Goal: Obtain resource: Download file/media

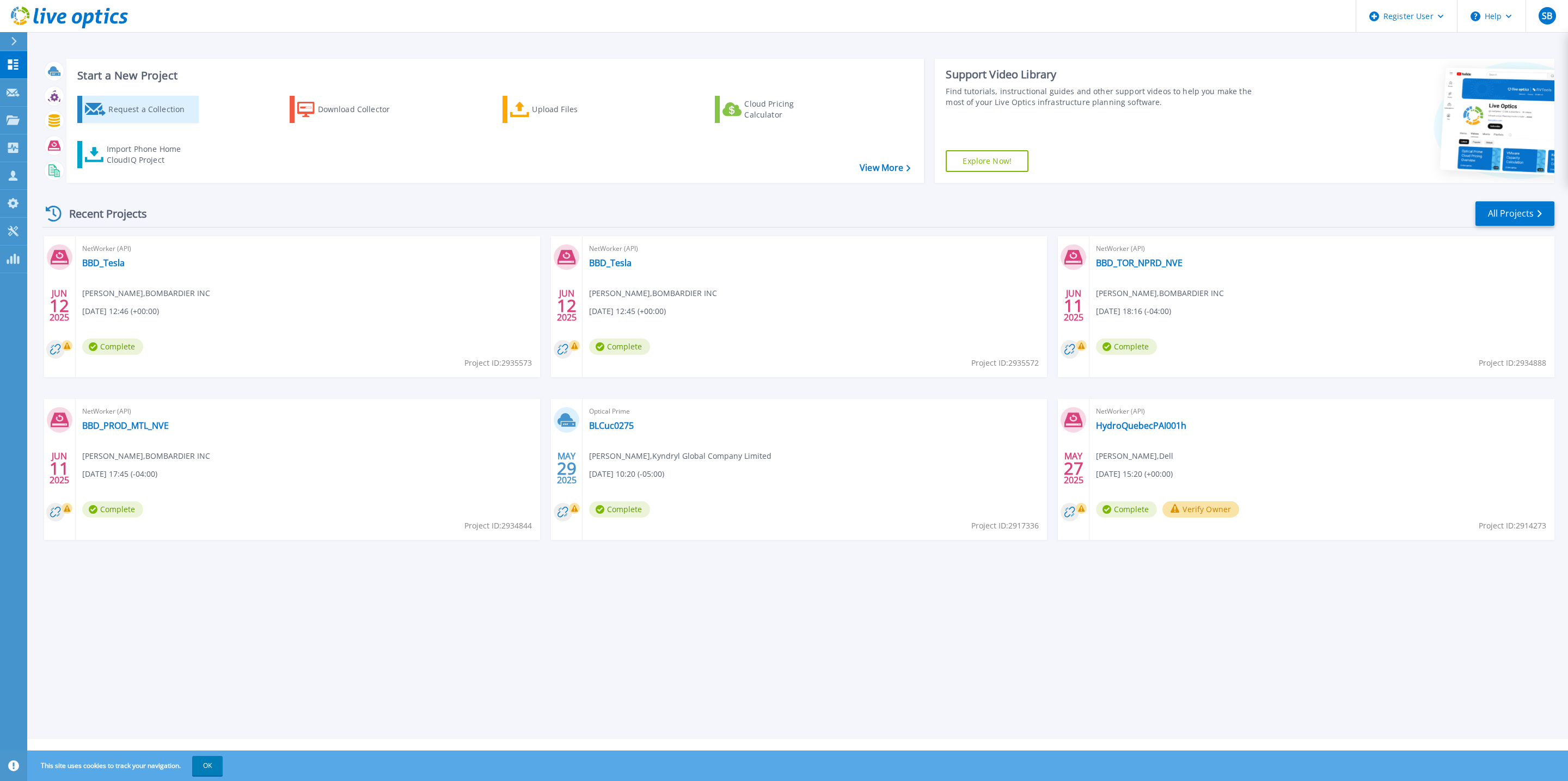
click at [164, 113] on div "Request a Collection" at bounding box center [152, 109] width 87 height 22
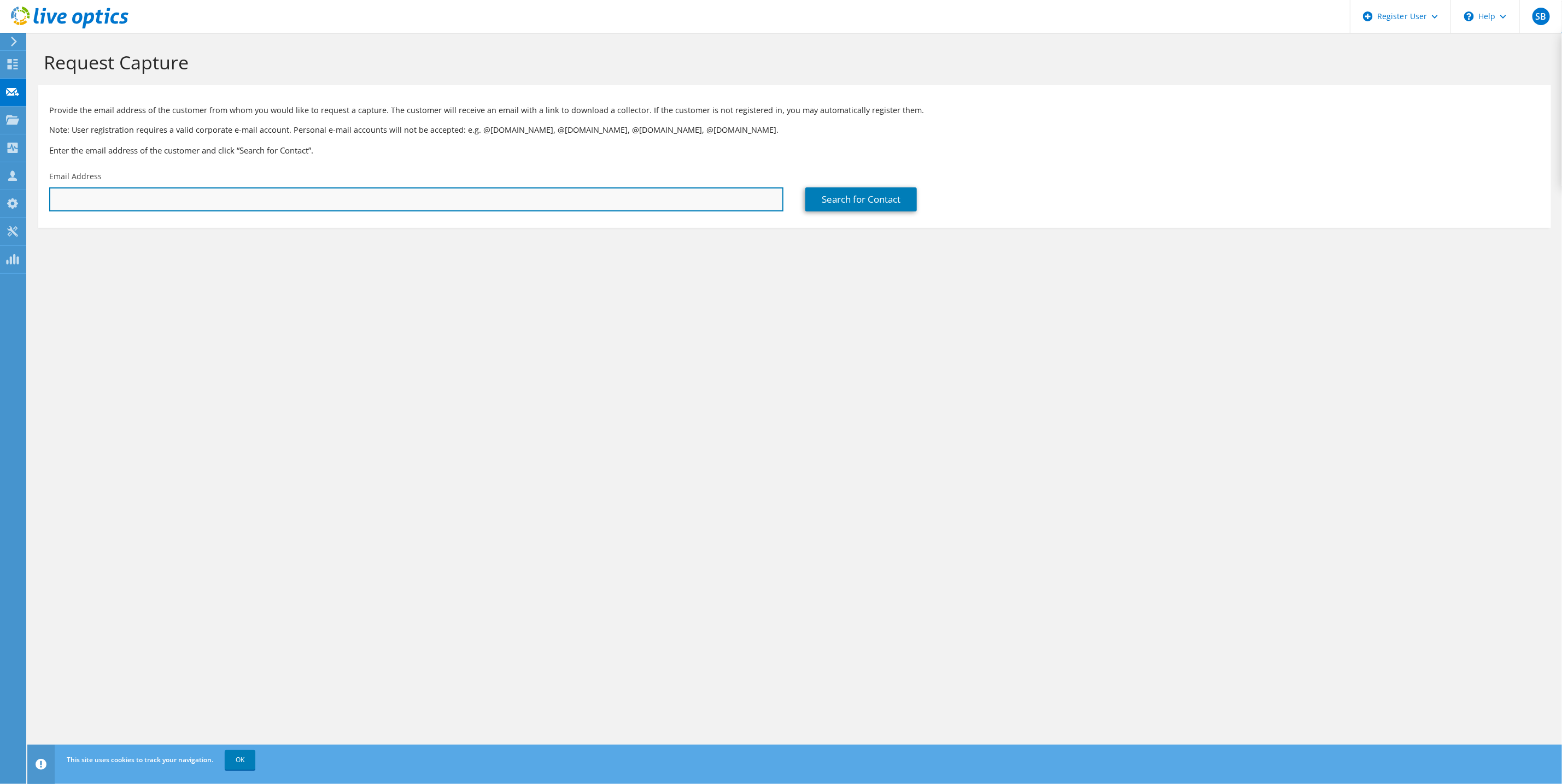
click at [109, 195] on input "text" at bounding box center [416, 199] width 734 height 24
type input "godawar.singh.2@wsp.com"
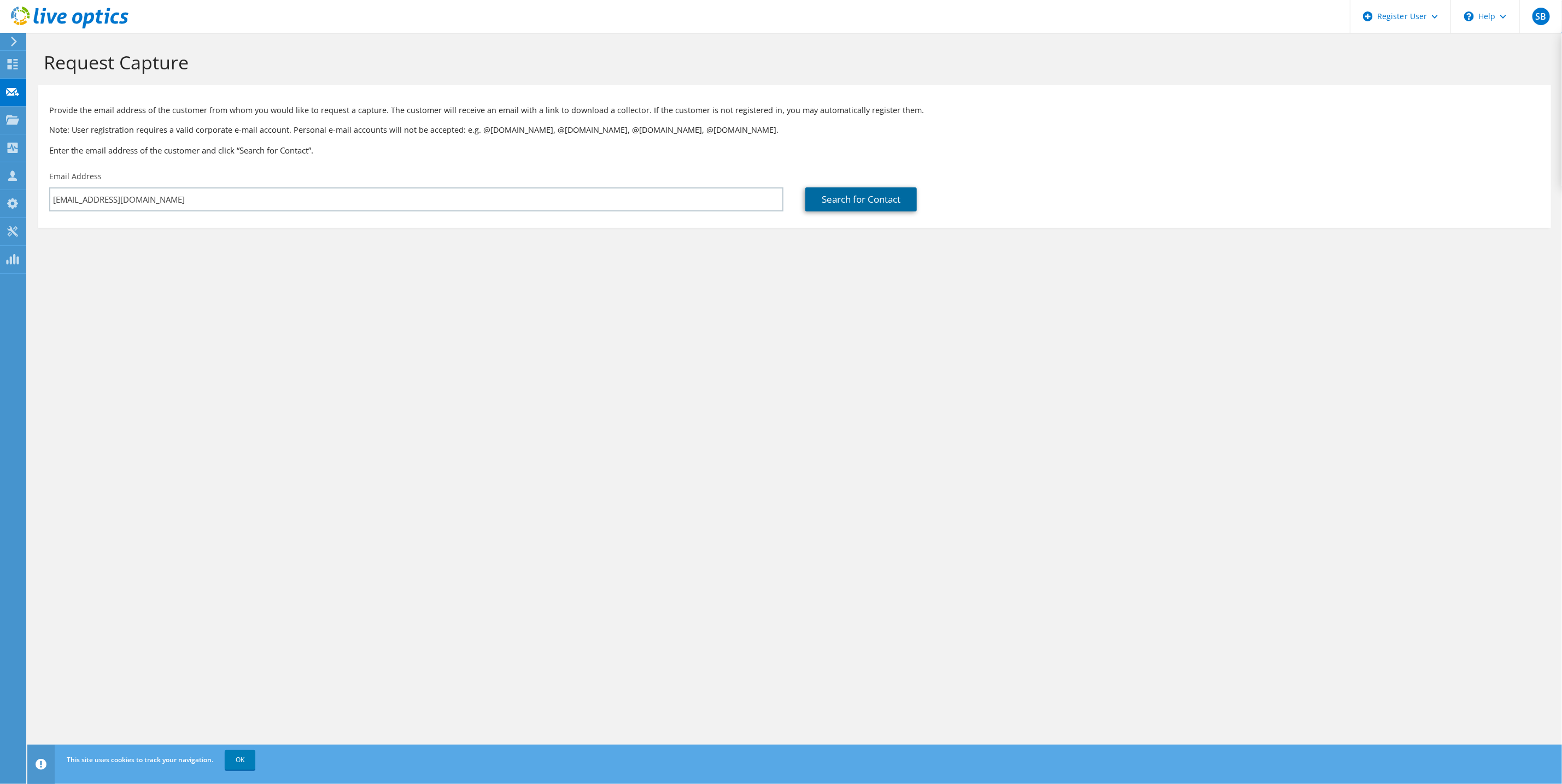
click at [870, 200] on link "Search for Contact" at bounding box center [860, 199] width 111 height 24
type input "WSP Global inc"
type input "Godawar"
type input "Singh"
type input "Canada"
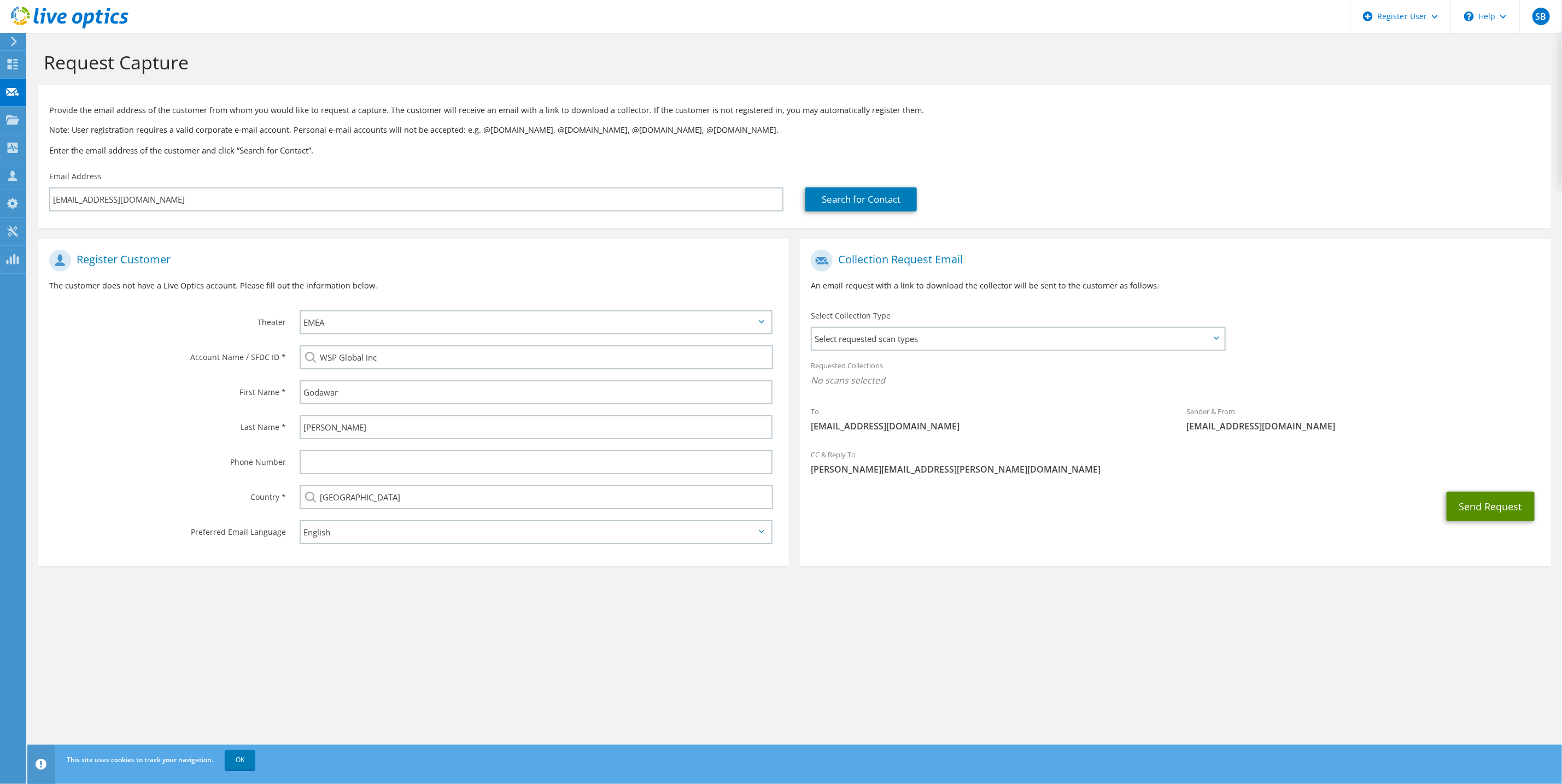
click at [1476, 493] on button "Send Request" at bounding box center [1490, 506] width 88 height 29
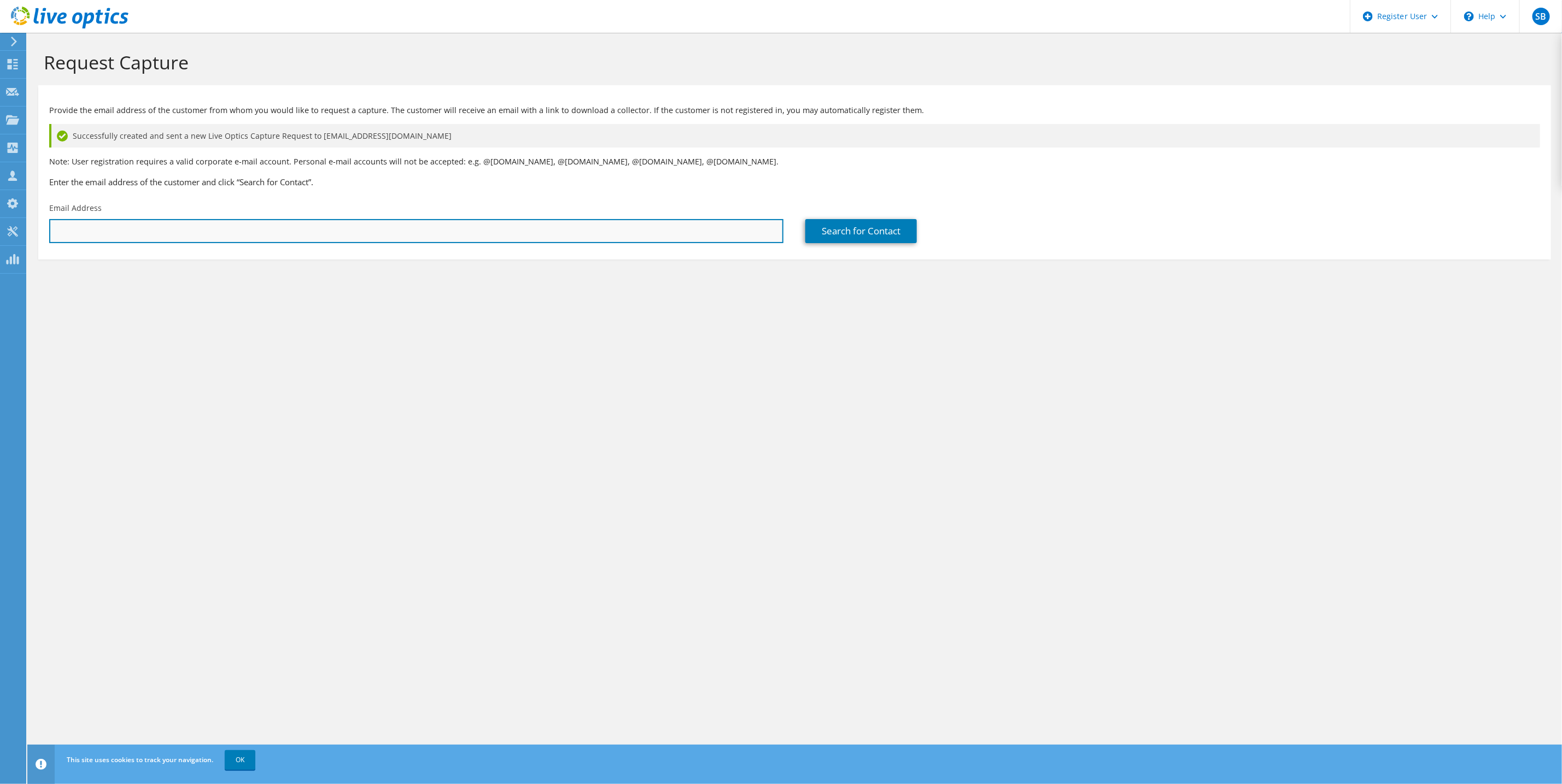
click at [110, 230] on input "text" at bounding box center [416, 231] width 734 height 24
type input "godawar.singh.2@wsp.com"
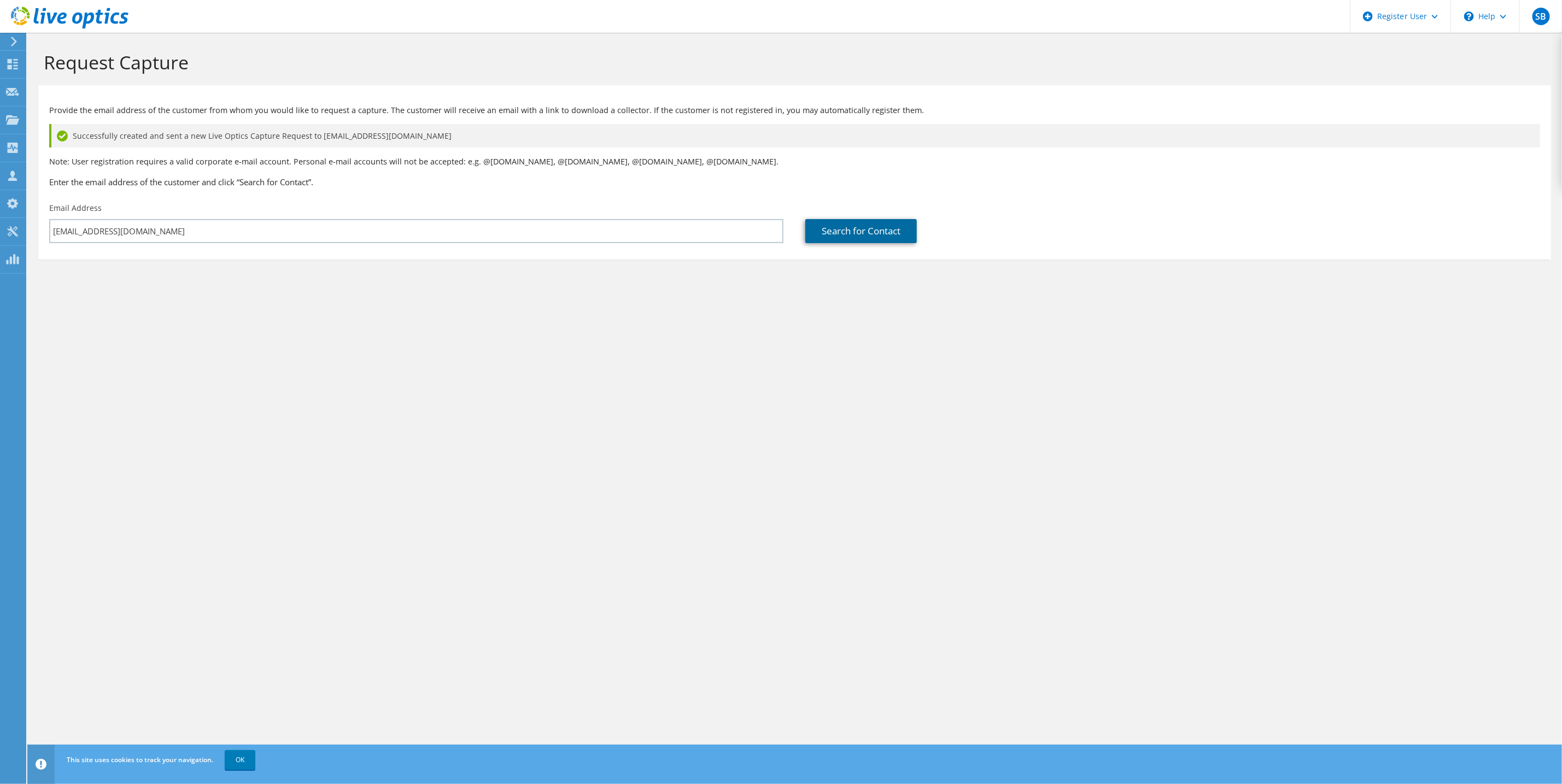
click at [835, 227] on link "Search for Contact" at bounding box center [860, 231] width 111 height 24
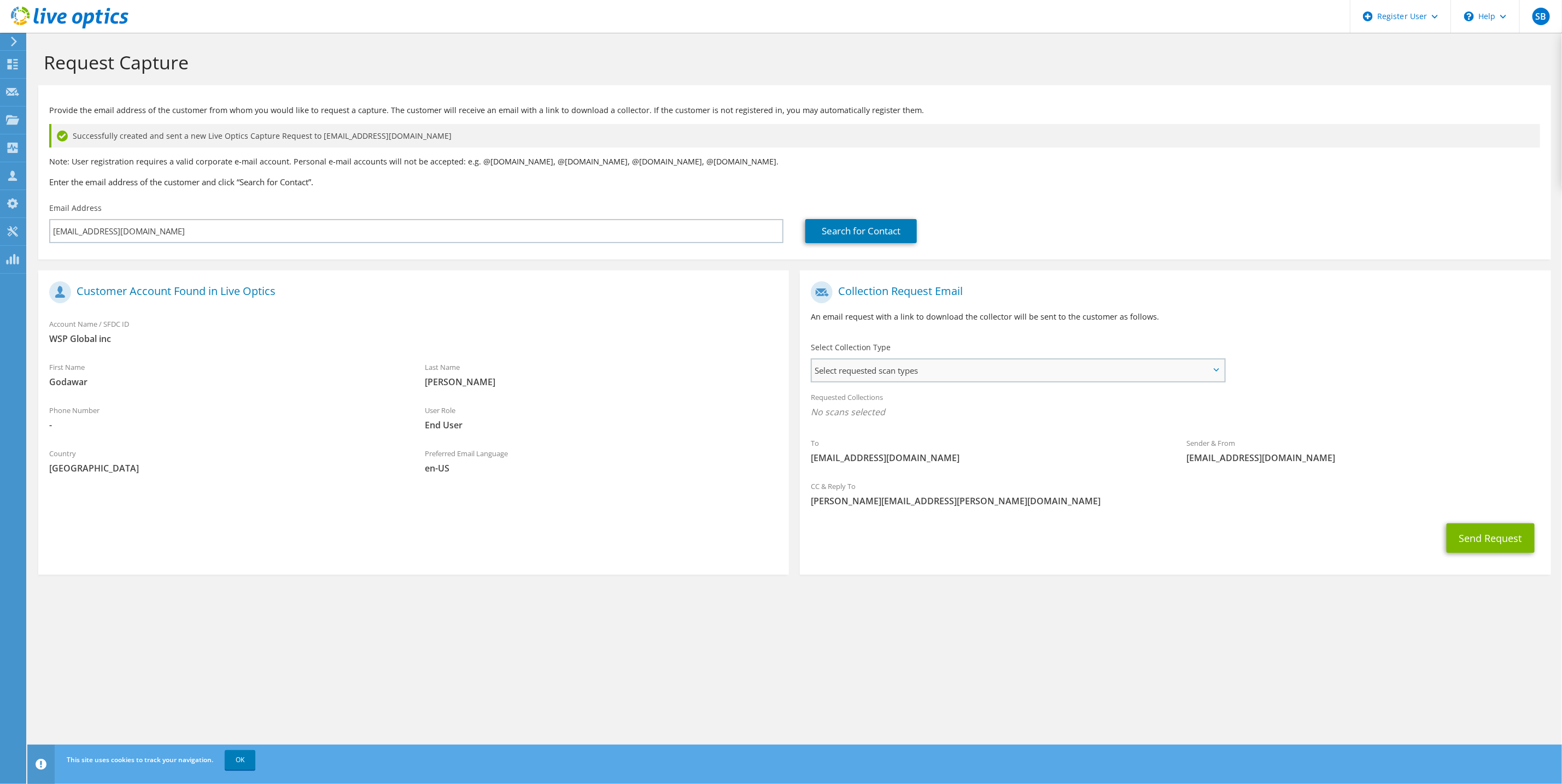
click at [889, 365] on span "Select requested scan types" at bounding box center [1018, 370] width 412 height 22
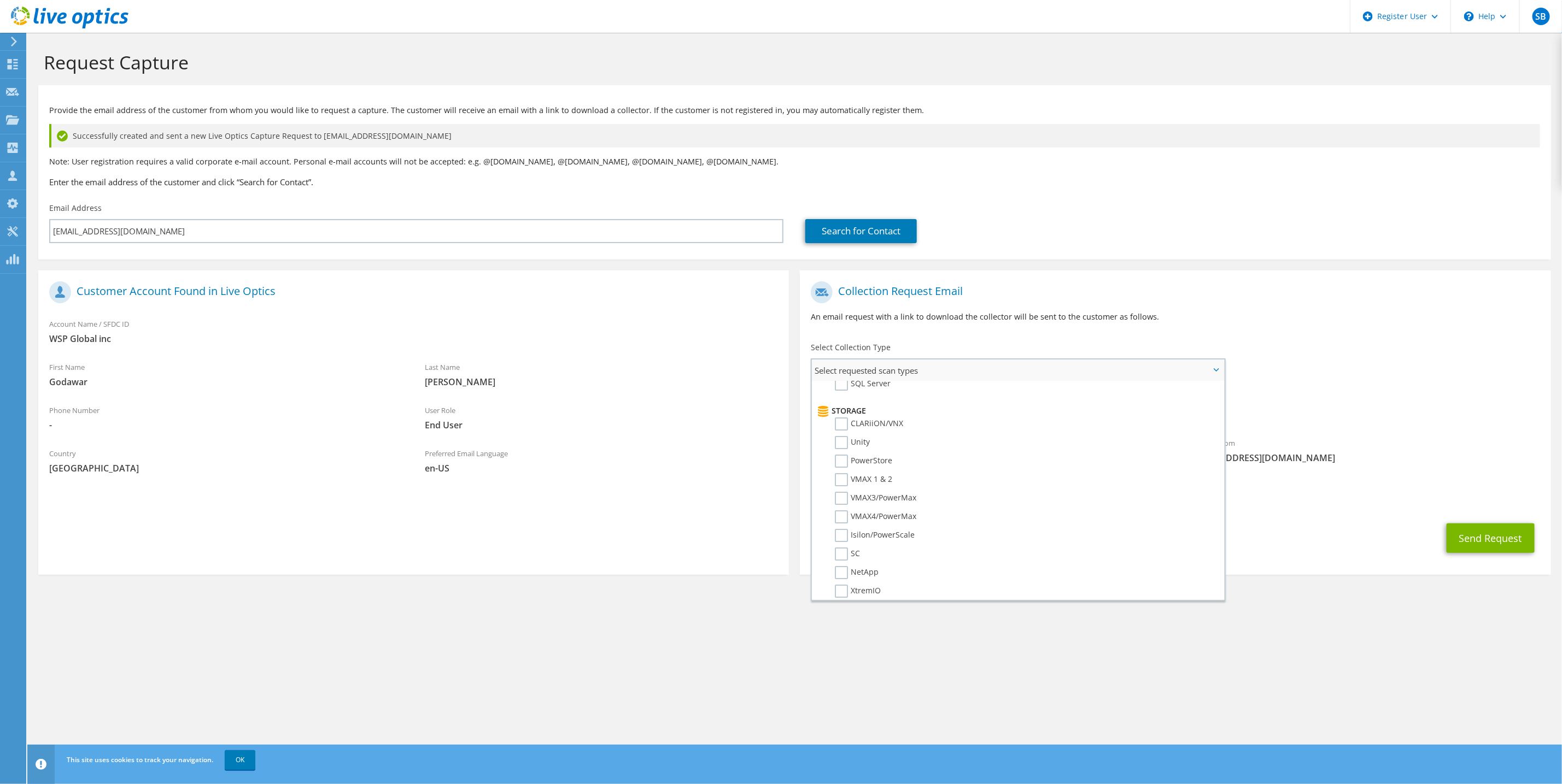
scroll to position [410, 0]
click at [878, 553] on label "NetWorker" at bounding box center [862, 560] width 55 height 13
click at [0, 0] on input "NetWorker" at bounding box center [0, 0] width 0 height 0
click at [1291, 522] on div "Send Request" at bounding box center [1176, 542] width 751 height 40
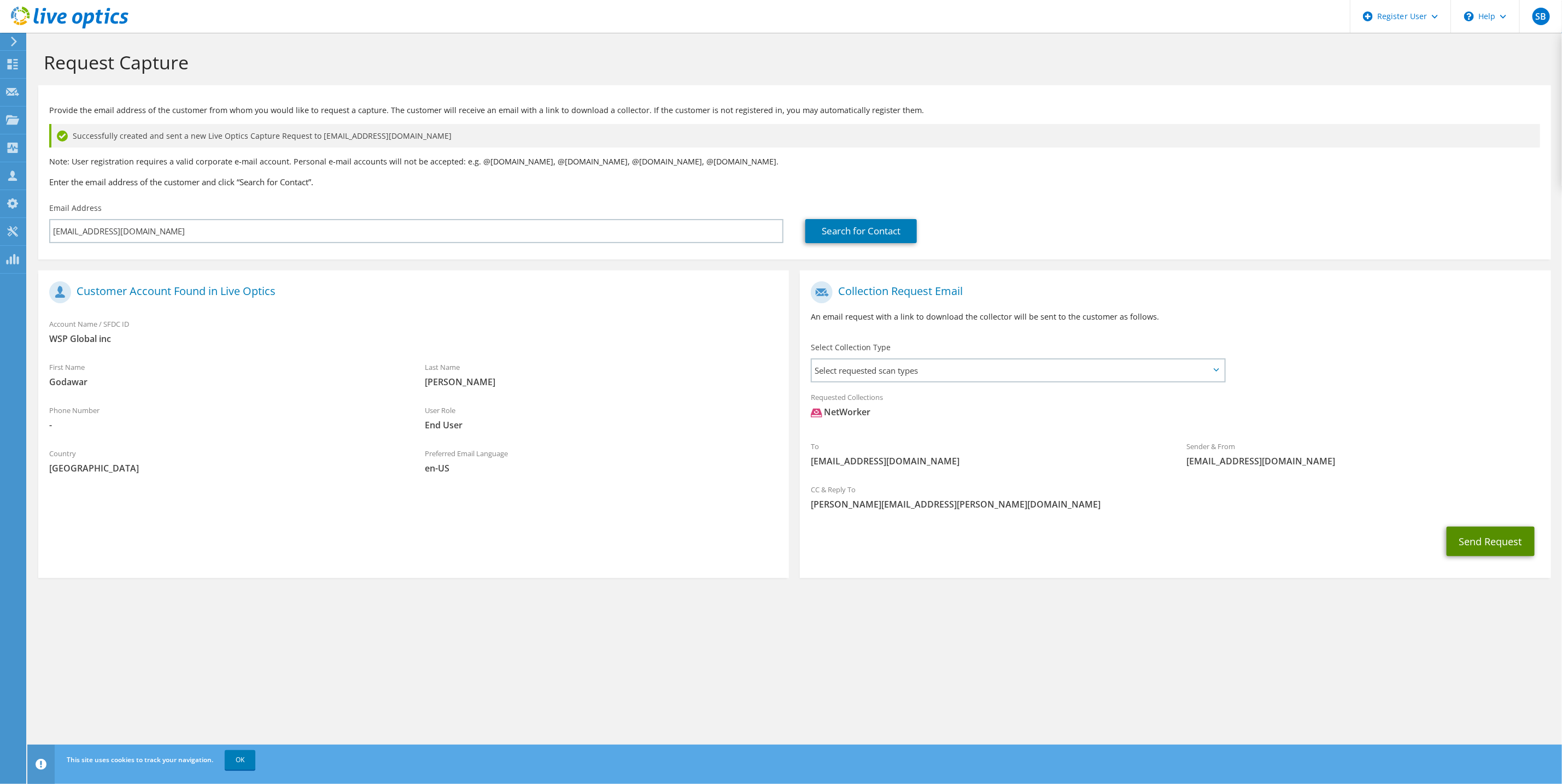
click at [1487, 533] on button "Send Request" at bounding box center [1490, 541] width 88 height 29
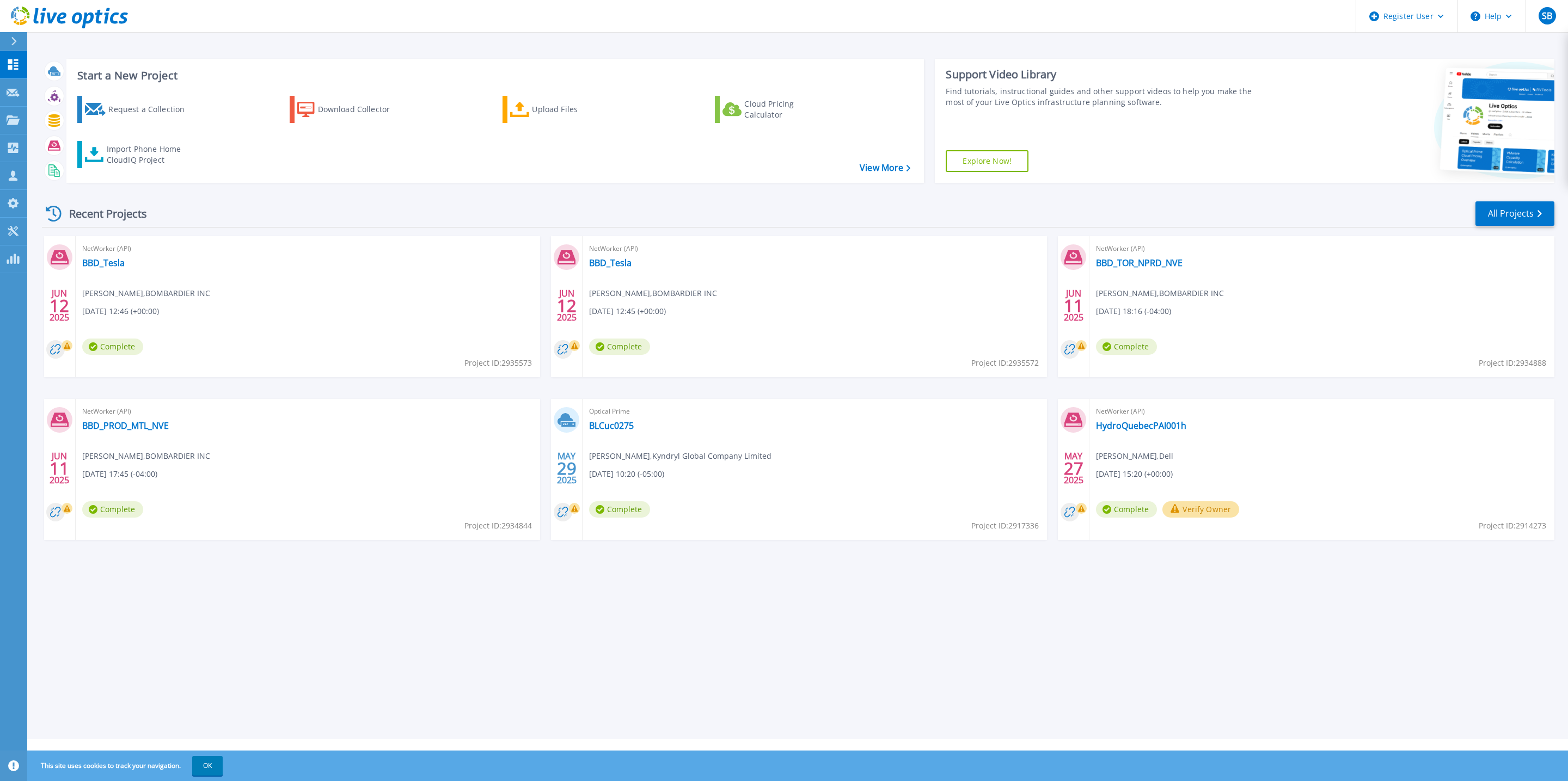
click at [1000, 158] on link "Explore Now!" at bounding box center [987, 161] width 82 height 22
click at [132, 107] on div "Request a Collection" at bounding box center [152, 109] width 87 height 22
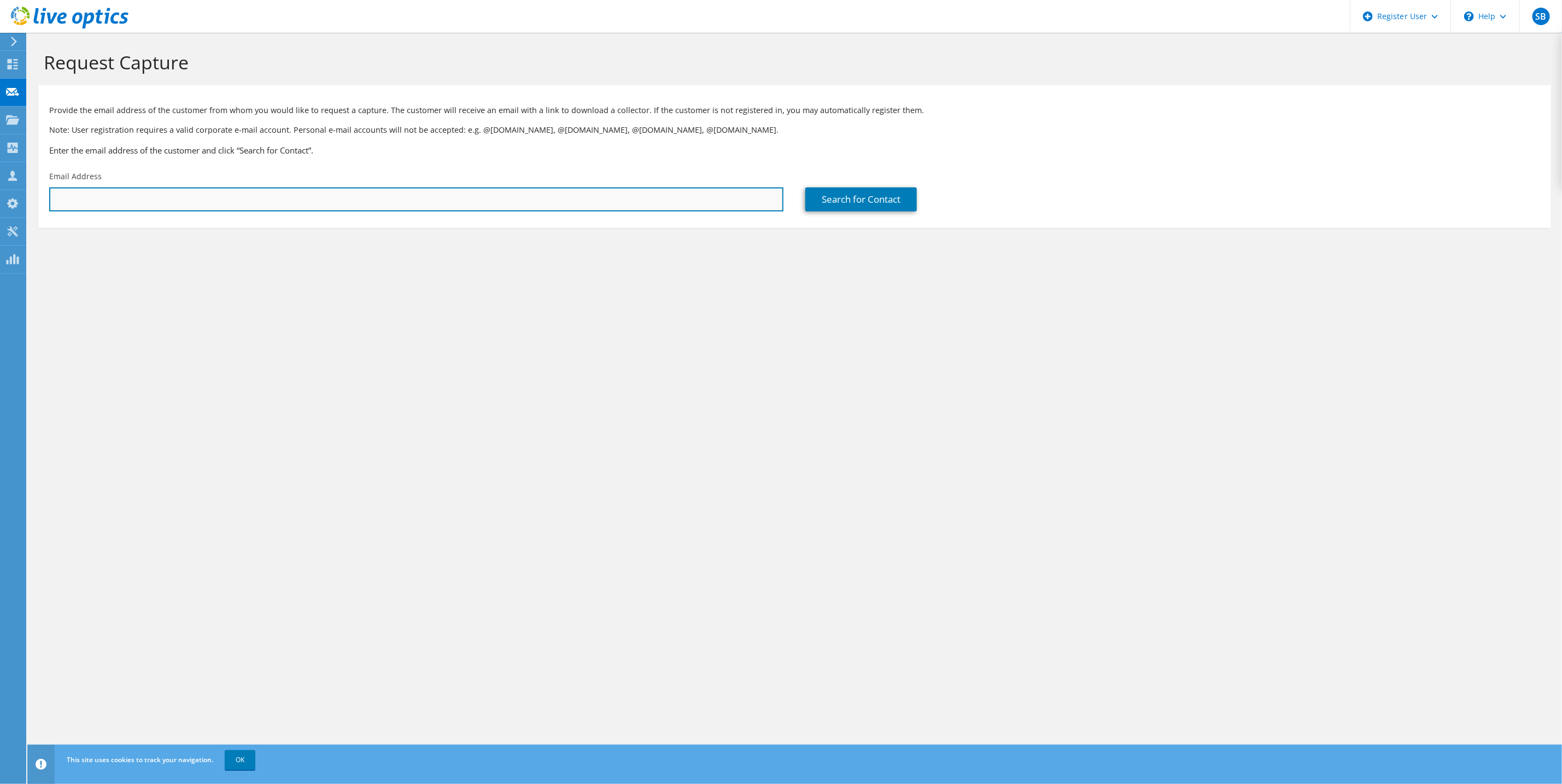
click at [116, 195] on input "text" at bounding box center [416, 199] width 734 height 24
type input "godawar.singh.2@wsp.com"
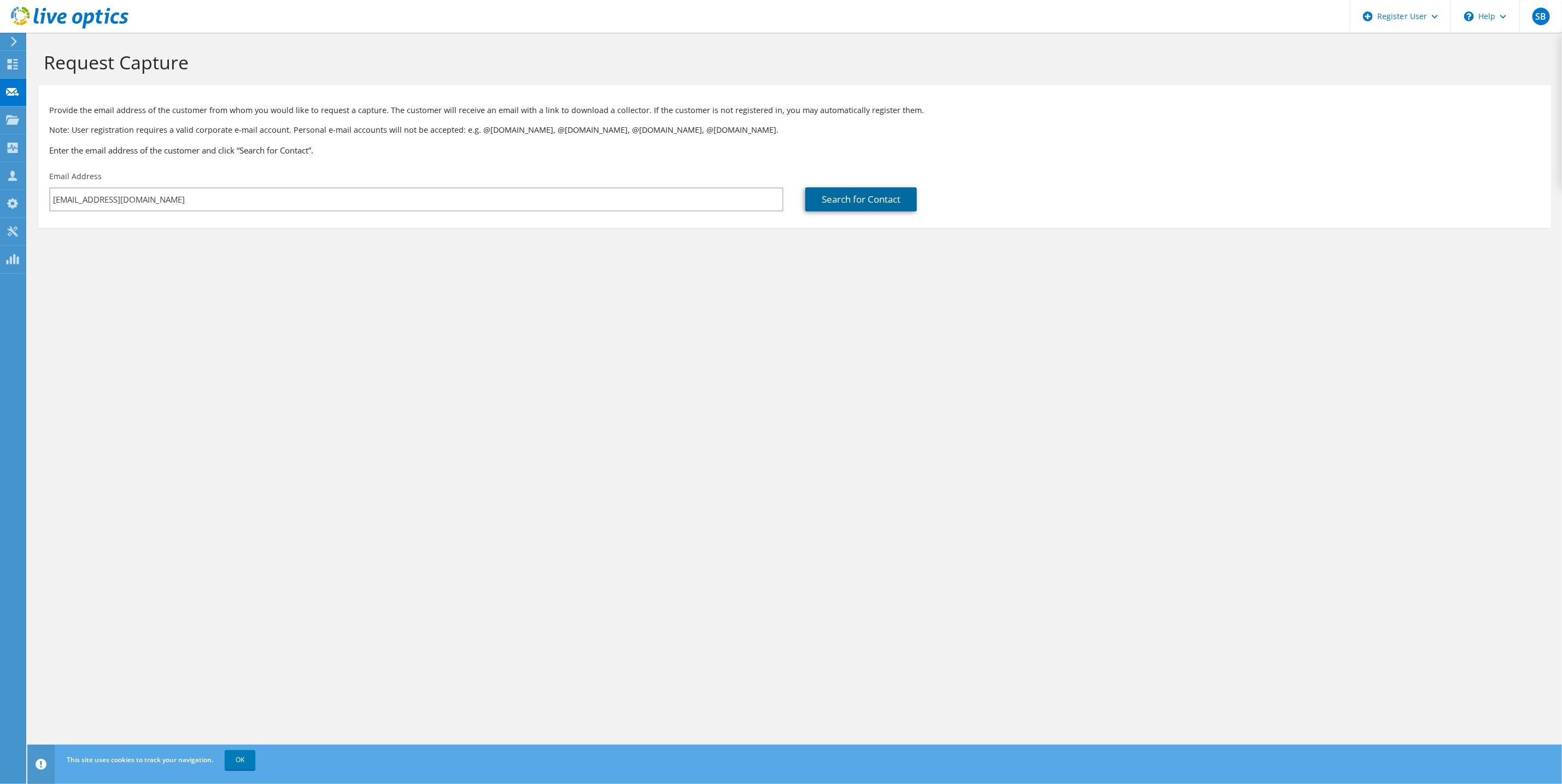
click at [845, 201] on link "Search for Contact" at bounding box center [860, 199] width 111 height 24
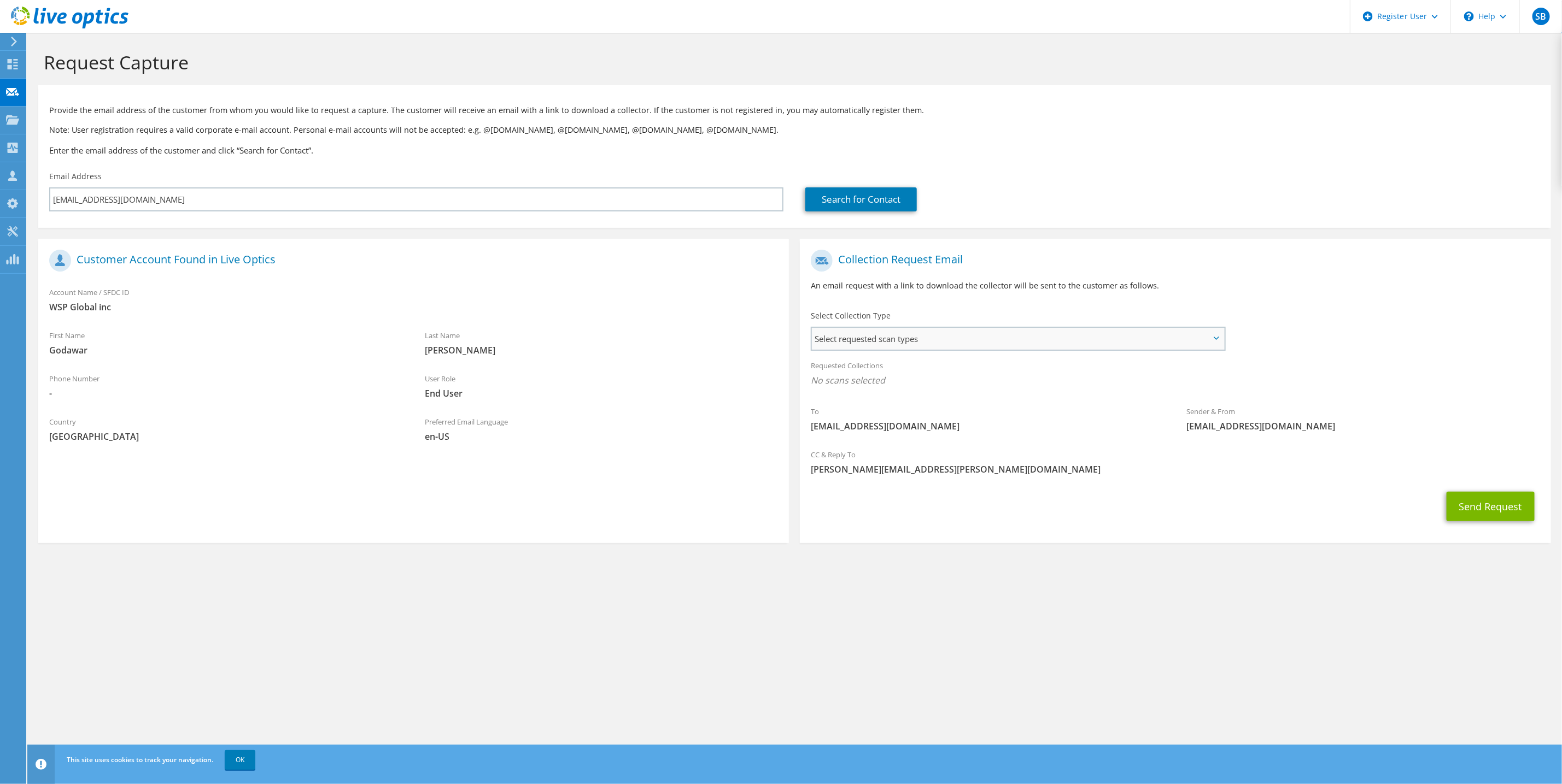
click at [955, 335] on span "Select requested scan types" at bounding box center [1018, 339] width 412 height 22
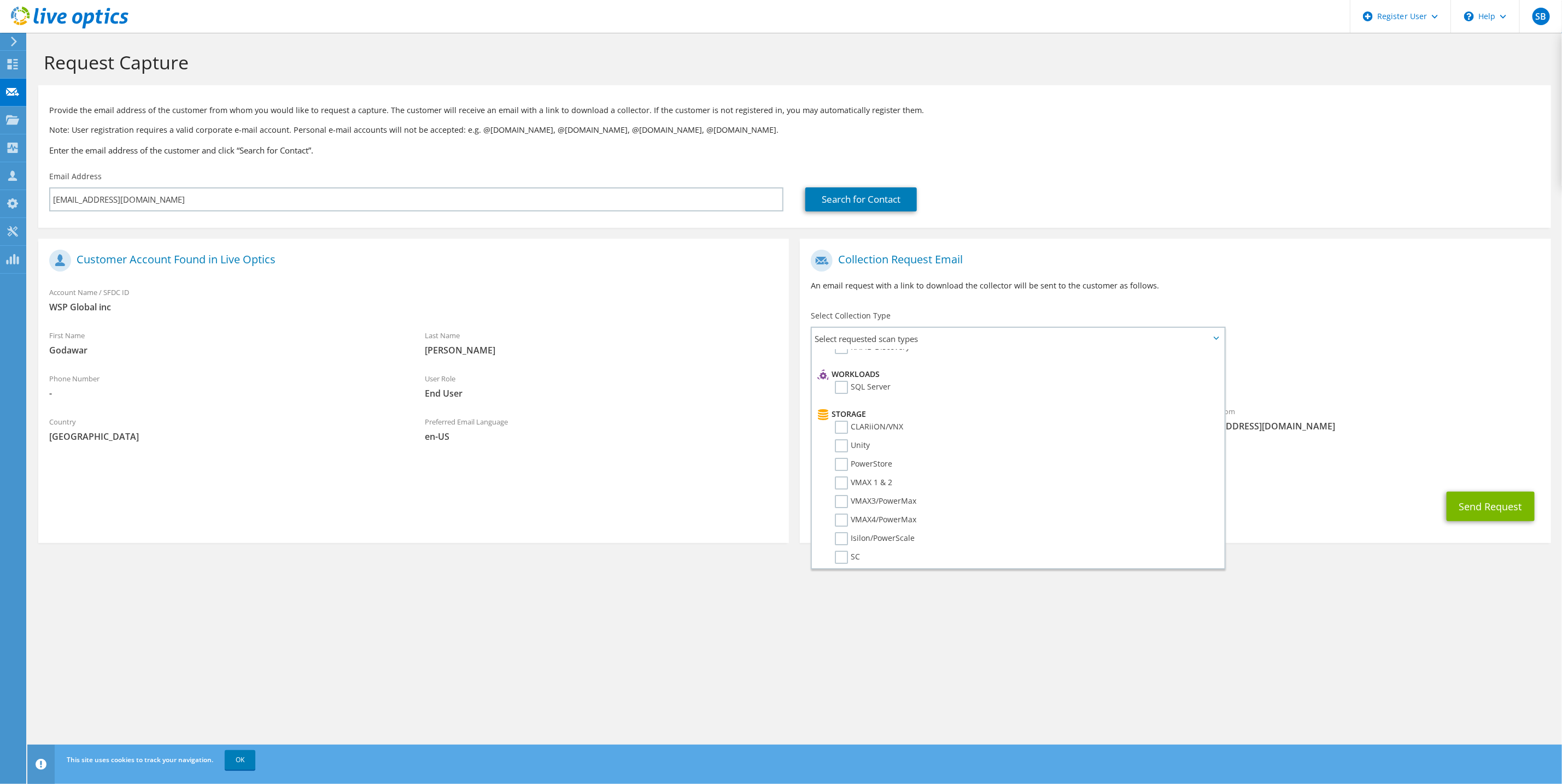
drag, startPoint x: 1459, startPoint y: 662, endPoint x: 1432, endPoint y: 646, distance: 31.4
click at [1452, 659] on div "Request Capture Provide the email address of the customer from whom you would l…" at bounding box center [794, 408] width 1534 height 751
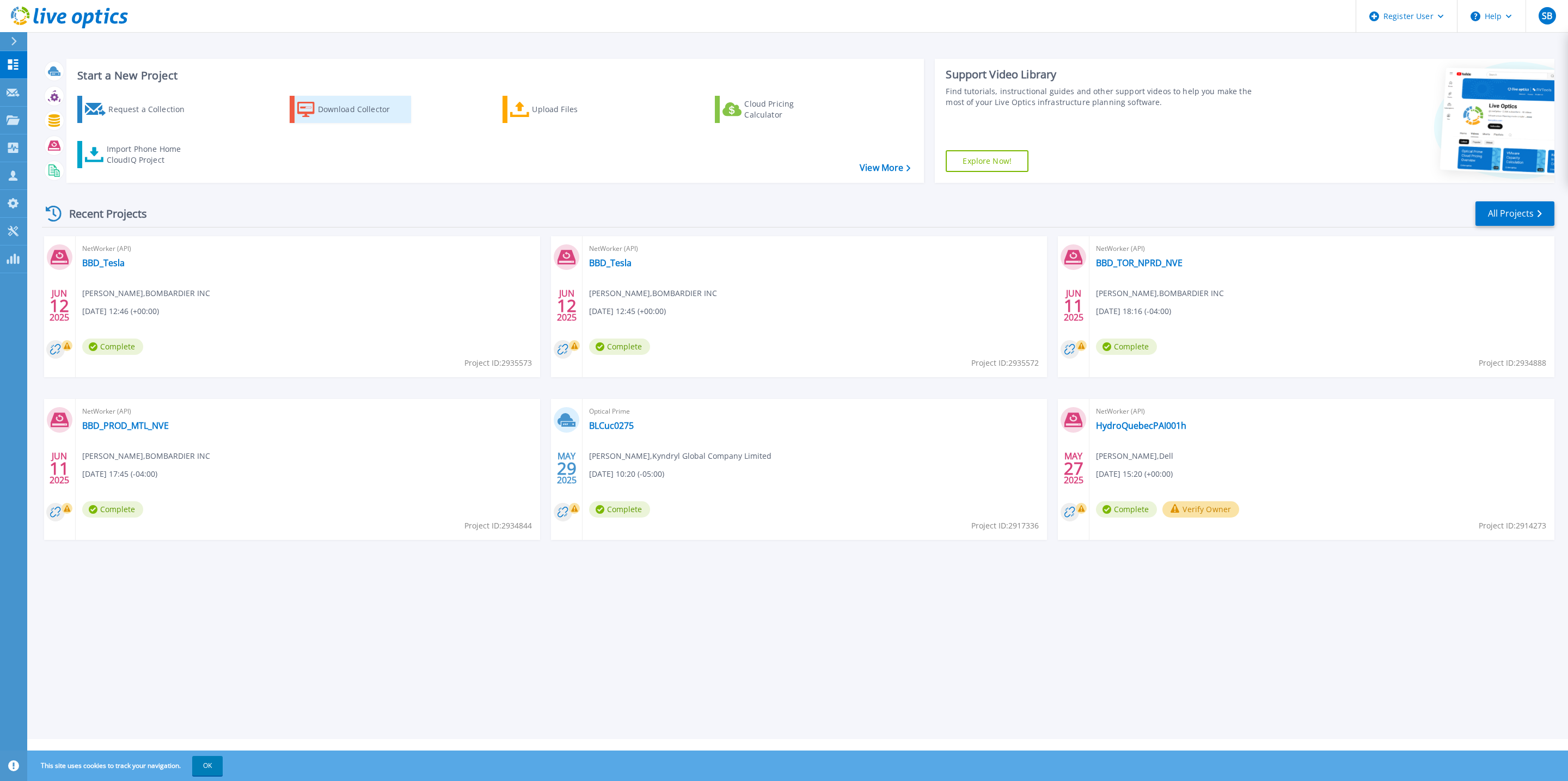
click at [309, 115] on icon at bounding box center [306, 109] width 17 height 16
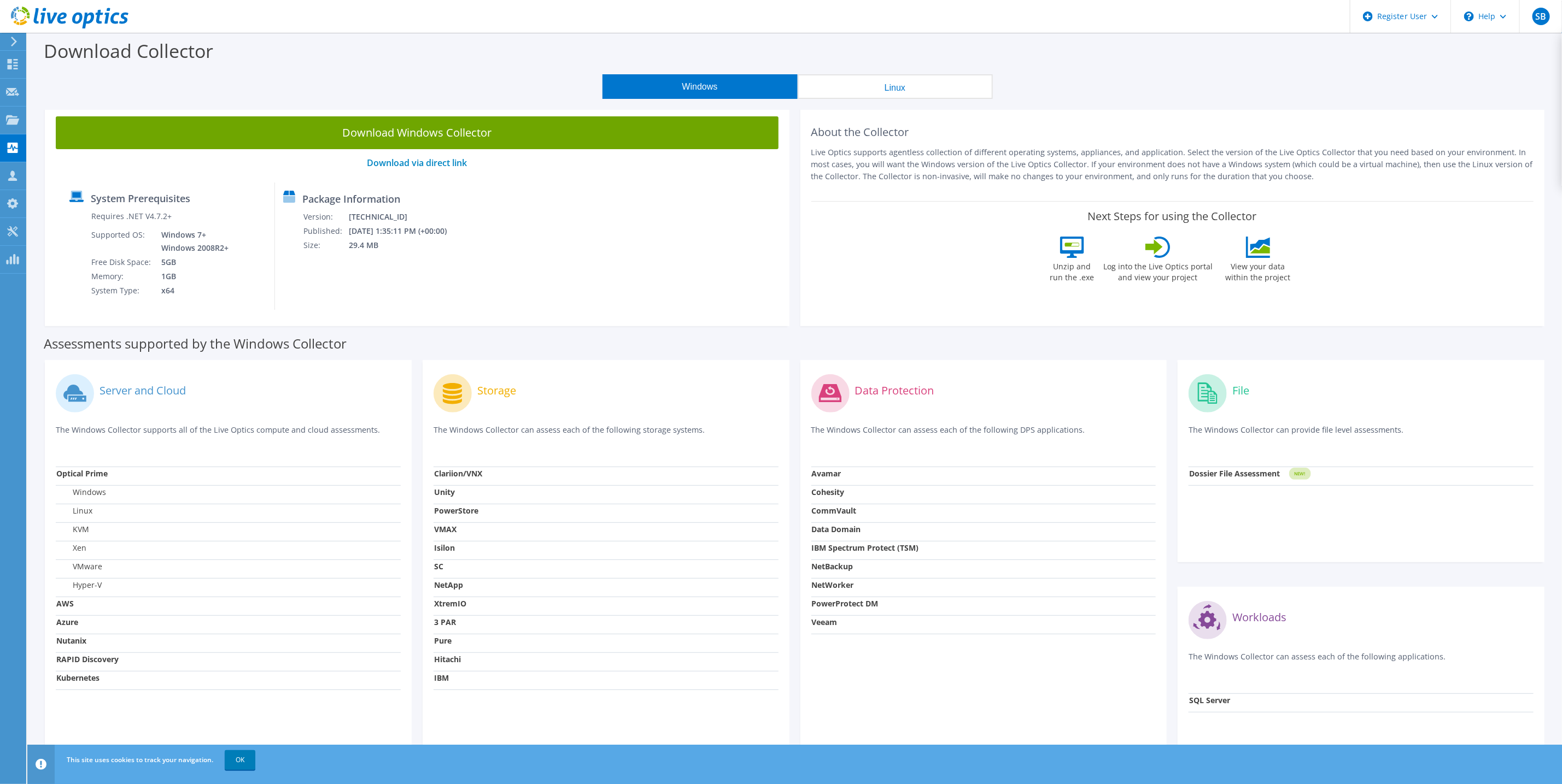
click at [859, 85] on button "Linux" at bounding box center [895, 86] width 195 height 24
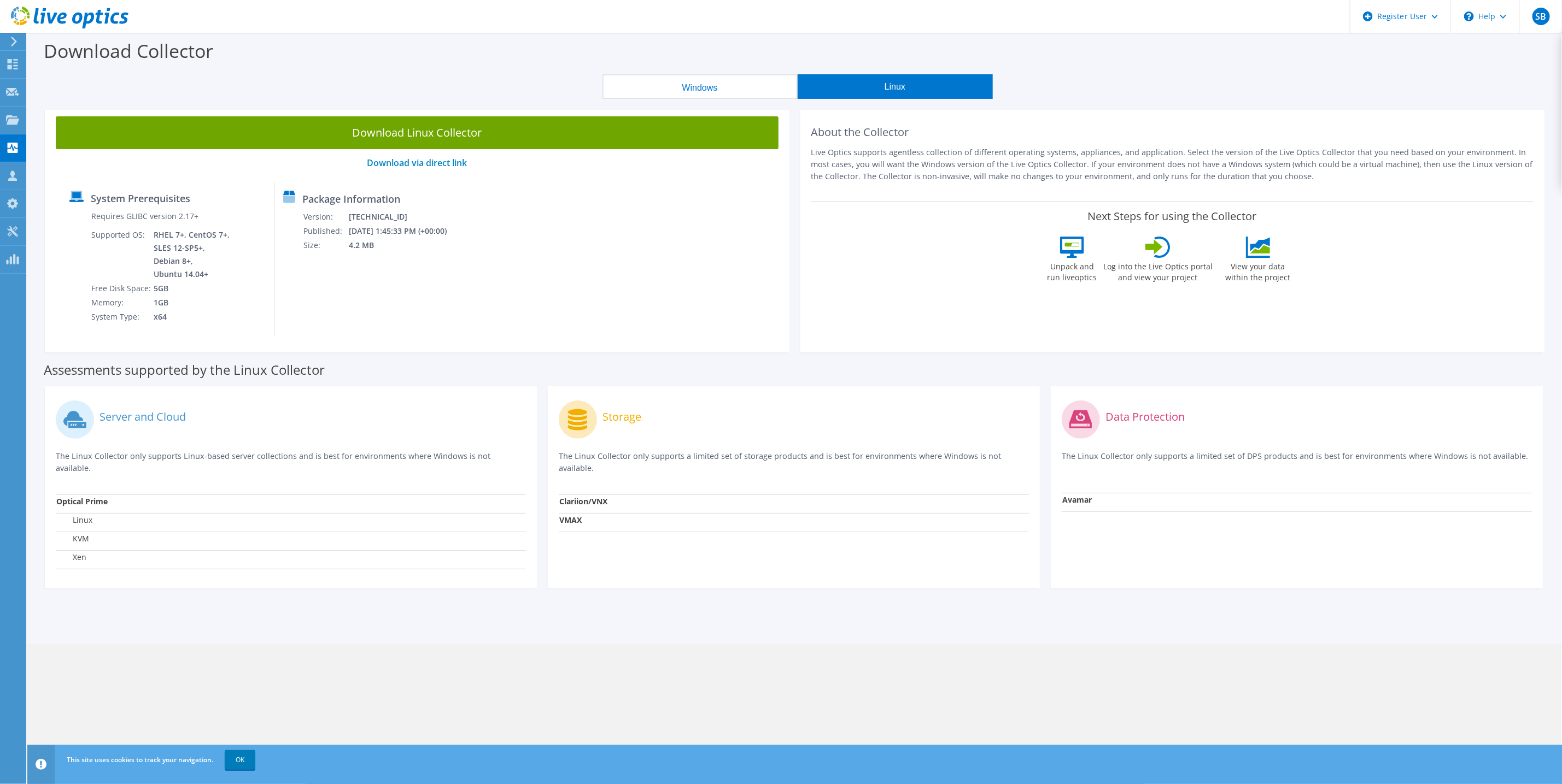
click at [701, 84] on button "Windows" at bounding box center [700, 86] width 195 height 24
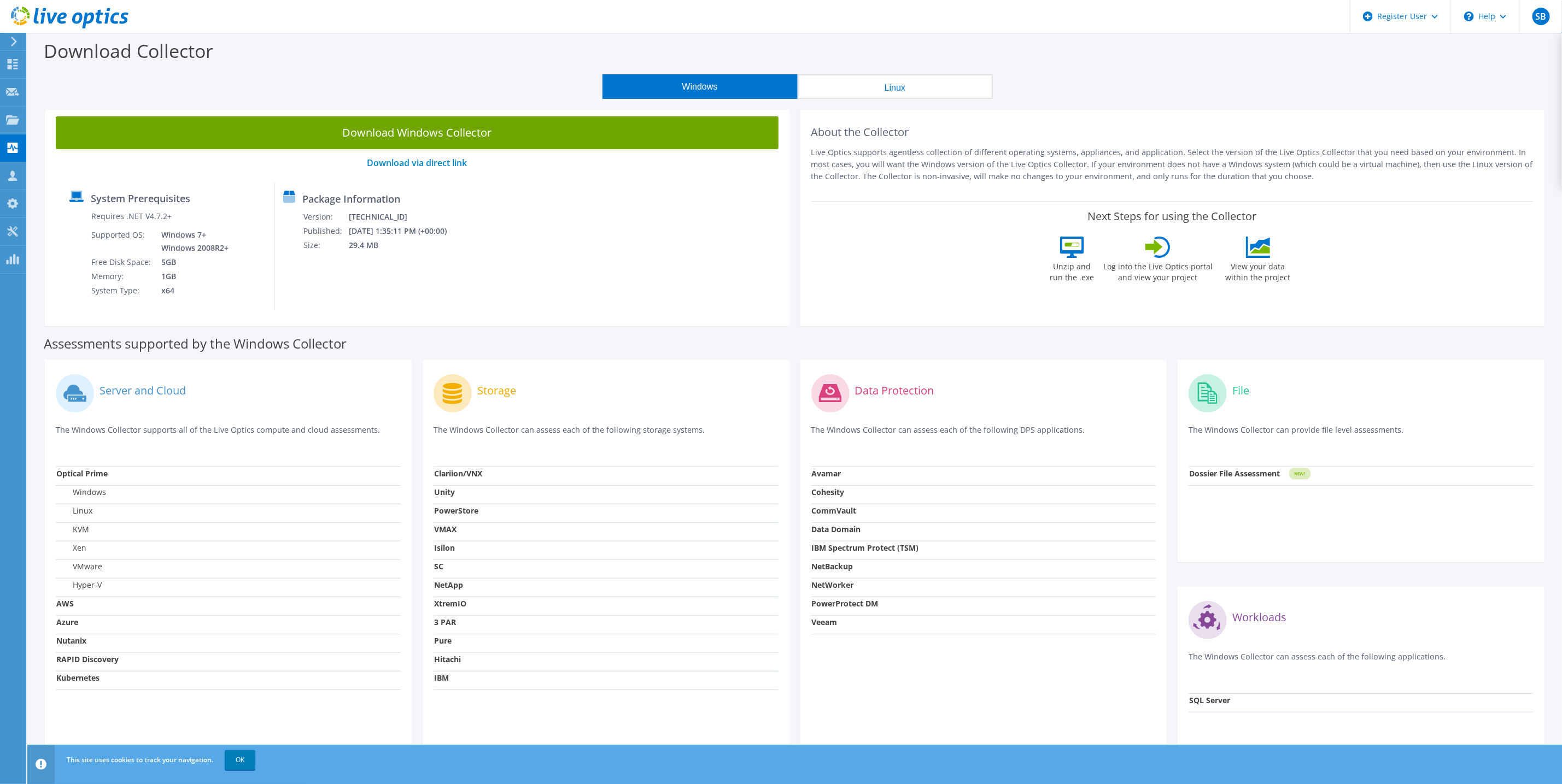
click at [829, 589] on strong "NetWorker" at bounding box center [833, 585] width 42 height 10
click at [904, 88] on button "Linux" at bounding box center [895, 86] width 195 height 24
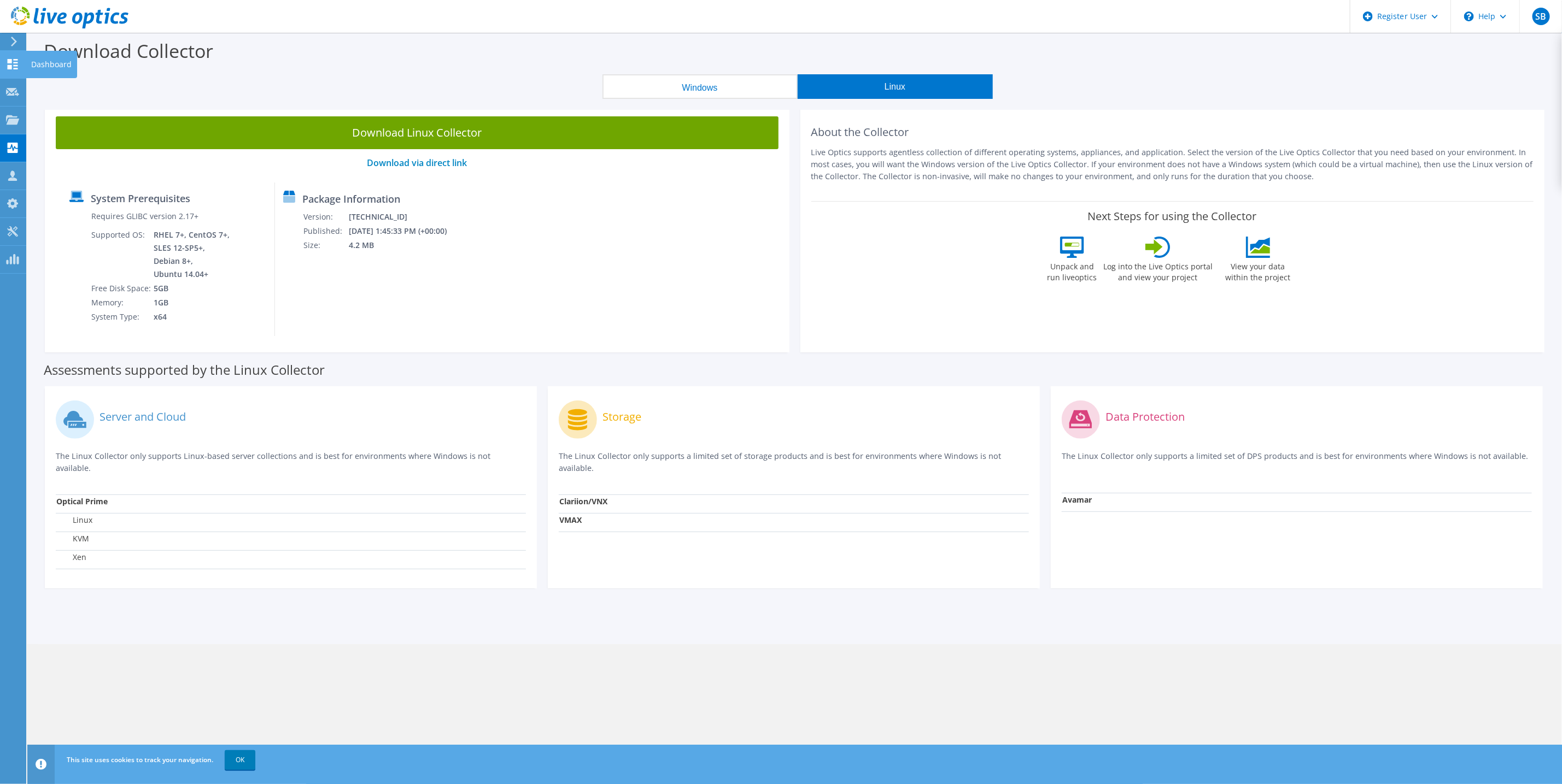
click at [7, 69] on div at bounding box center [13, 65] width 13 height 12
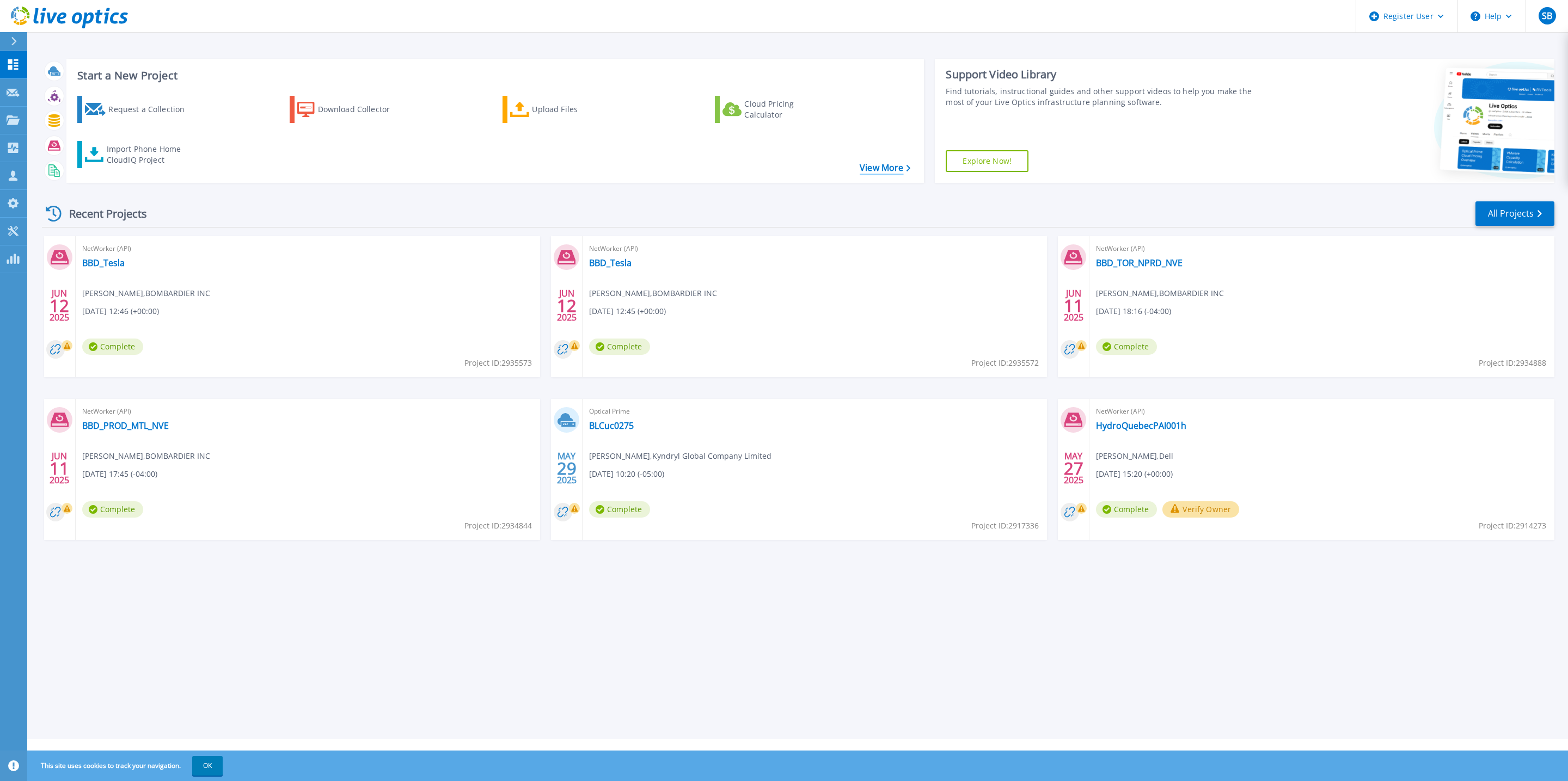
click at [884, 172] on link "View More" at bounding box center [884, 168] width 51 height 10
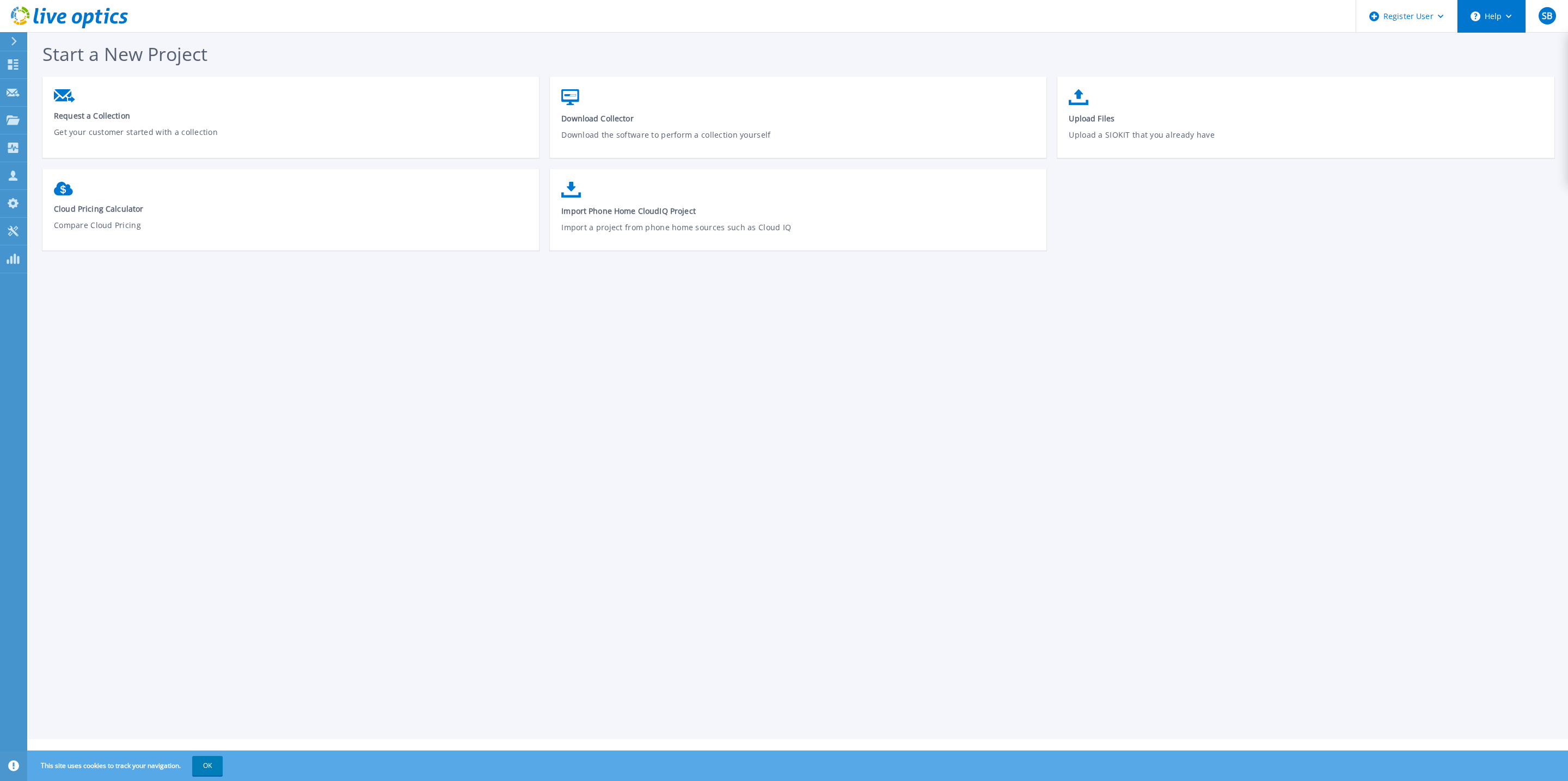
click at [1510, 15] on icon at bounding box center [1509, 17] width 6 height 4
click at [1501, 67] on link "Contact Support" at bounding box center [1519, 74] width 122 height 27
